Goal: Navigation & Orientation: Find specific page/section

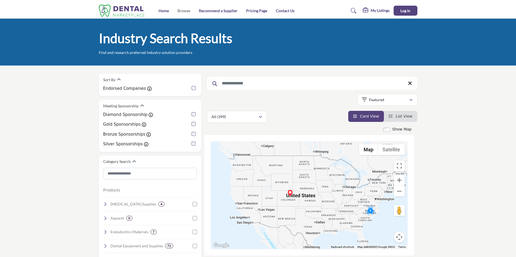
click at [184, 12] on link "Browse" at bounding box center [183, 10] width 13 height 5
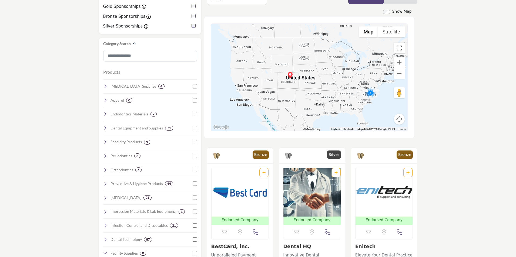
scroll to position [27, 0]
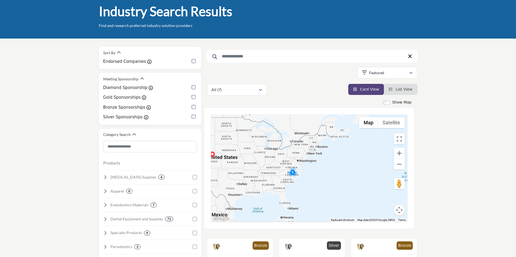
drag, startPoint x: 371, startPoint y: 191, endPoint x: 292, endPoint y: 180, distance: 79.7
click at [292, 180] on div at bounding box center [309, 168] width 196 height 107
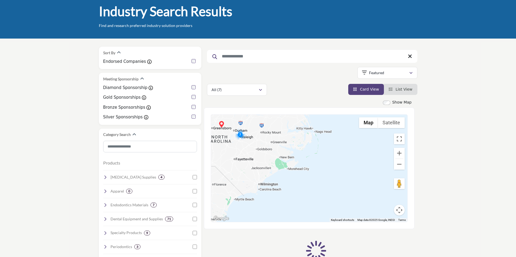
drag, startPoint x: 273, startPoint y: 170, endPoint x: 277, endPoint y: 155, distance: 14.7
click at [343, 185] on div at bounding box center [309, 168] width 196 height 107
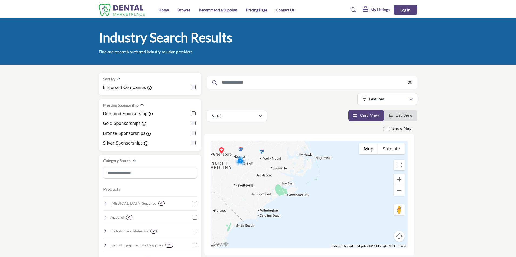
scroll to position [0, 0]
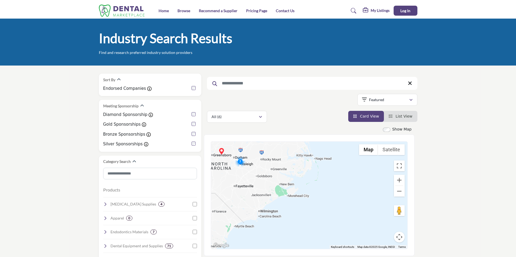
drag, startPoint x: 243, startPoint y: 158, endPoint x: 272, endPoint y: 174, distance: 33.0
click at [272, 174] on div "To navigate, press the arrow keys." at bounding box center [309, 195] width 196 height 107
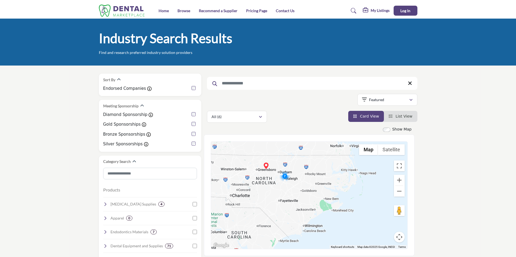
drag, startPoint x: 254, startPoint y: 176, endPoint x: 299, endPoint y: 190, distance: 46.9
click at [299, 190] on div at bounding box center [309, 195] width 196 height 107
click at [284, 177] on img "Cluster of 7 locations (3 HQ, 4 Branches)\aClick to view companies" at bounding box center [284, 176] width 11 height 11
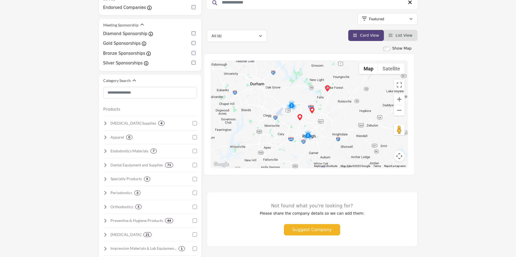
scroll to position [54, 0]
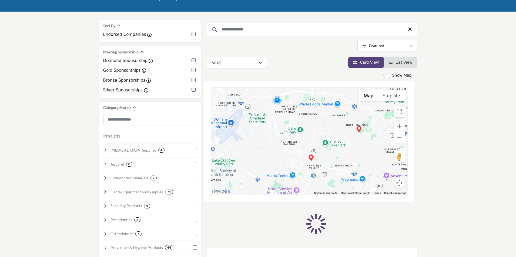
drag, startPoint x: 273, startPoint y: 133, endPoint x: 300, endPoint y: 159, distance: 38.0
click at [300, 159] on div "To navigate, press the arrow keys." at bounding box center [309, 141] width 196 height 107
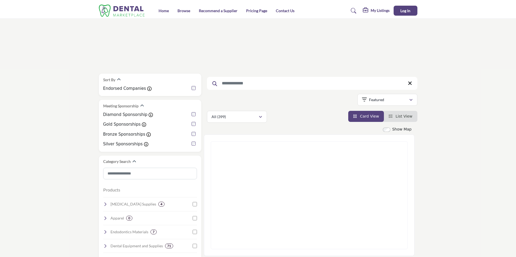
click at [398, 113] on li "List View" at bounding box center [400, 116] width 33 height 11
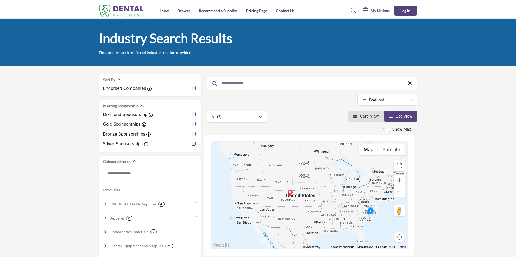
click at [357, 118] on icon "View Card" at bounding box center [355, 116] width 4 height 4
